Goal: Information Seeking & Learning: Learn about a topic

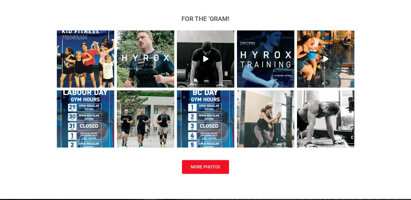
scroll to position [1247, 0]
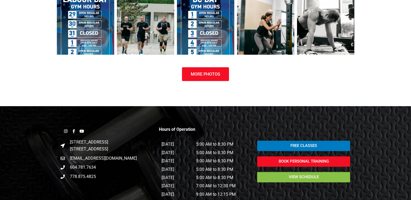
click at [290, 175] on span "view schedule" at bounding box center [303, 177] width 30 height 4
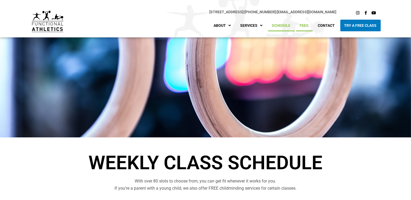
click at [305, 25] on link "Fees" at bounding box center [304, 26] width 17 height 12
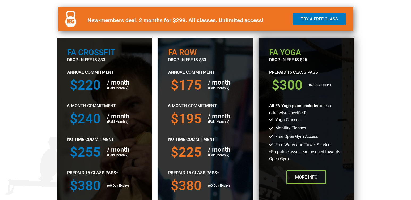
scroll to position [212, 0]
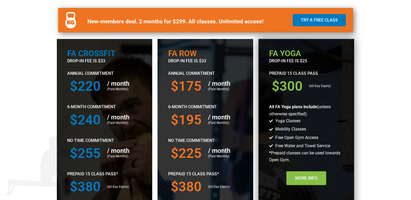
click at [311, 181] on link "More Info" at bounding box center [306, 178] width 40 height 14
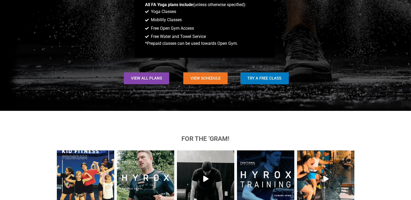
scroll to position [381, 0]
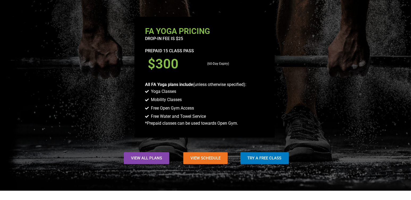
click at [156, 63] on h3 "$300" at bounding box center [175, 63] width 54 height 13
click at [188, 108] on span "Free Open Gym Access" at bounding box center [172, 108] width 44 height 7
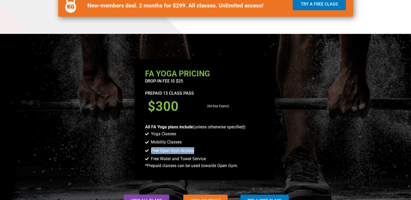
click at [188, 147] on span "Free Open Gym Access" at bounding box center [172, 150] width 44 height 7
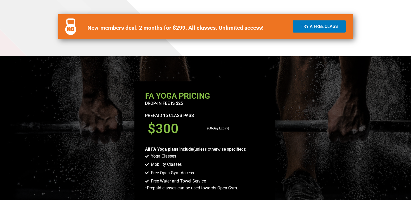
click at [199, 153] on li "Yoga Classes" at bounding box center [204, 157] width 119 height 8
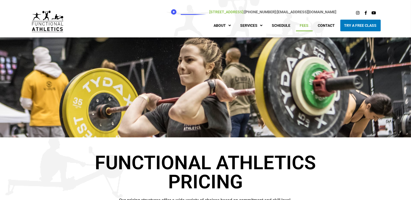
click at [209, 12] on link "[STREET_ADDRESS]" at bounding box center [226, 12] width 34 height 4
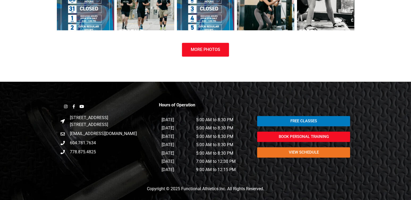
scroll to position [1540, 0]
